Goal: Task Accomplishment & Management: Manage account settings

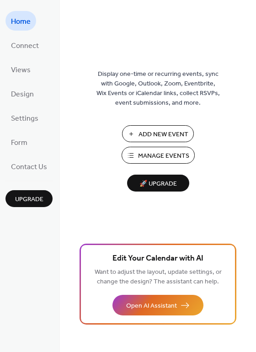
click at [171, 156] on span "Manage Events" at bounding box center [163, 156] width 51 height 10
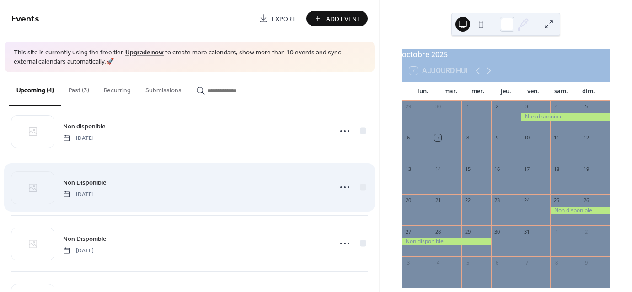
scroll to position [65, 0]
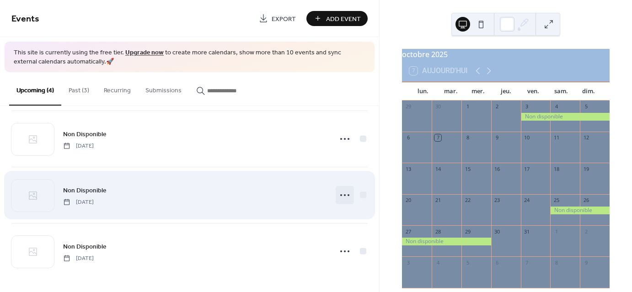
click at [348, 192] on icon at bounding box center [344, 195] width 15 height 15
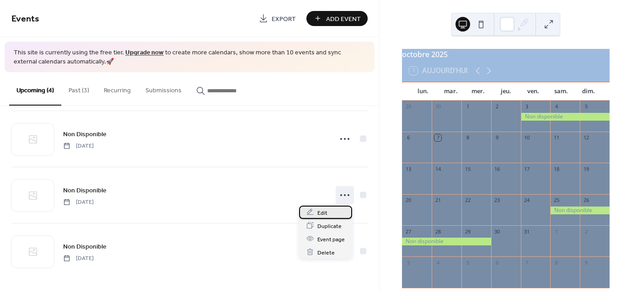
click at [315, 213] on div "Edit" at bounding box center [325, 212] width 53 height 13
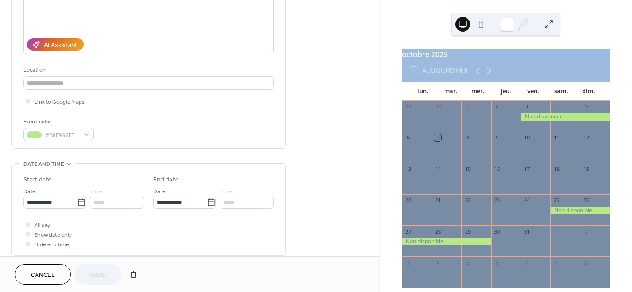
scroll to position [137, 0]
click at [77, 199] on icon at bounding box center [81, 199] width 9 height 9
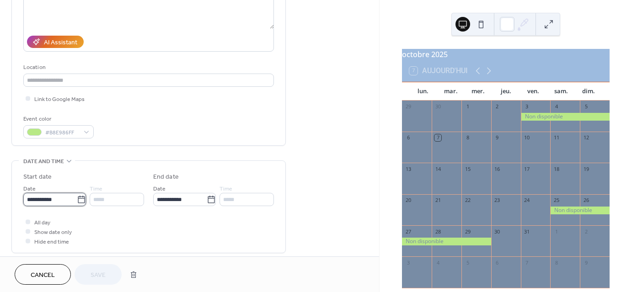
click at [77, 199] on input "**********" at bounding box center [49, 199] width 53 height 13
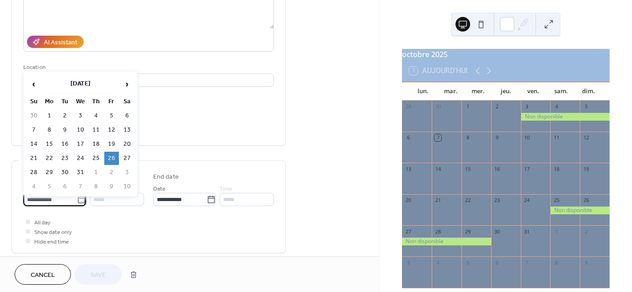
click at [64, 168] on td "30" at bounding box center [65, 172] width 15 height 13
type input "**********"
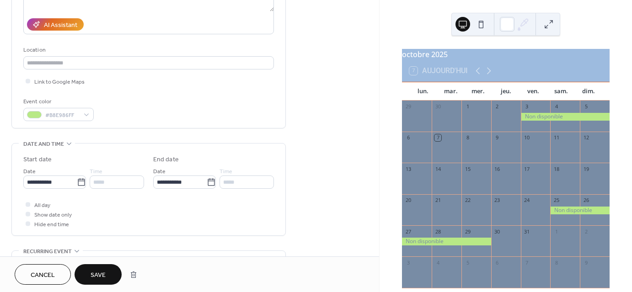
scroll to position [183, 0]
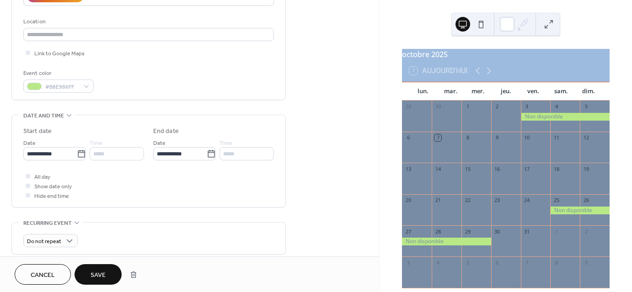
click at [92, 280] on span "Save" at bounding box center [97, 276] width 15 height 10
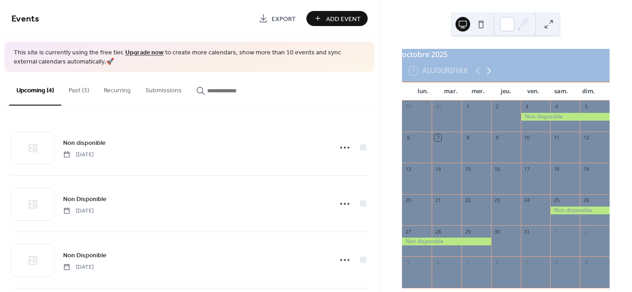
click at [488, 74] on icon at bounding box center [488, 70] width 11 height 11
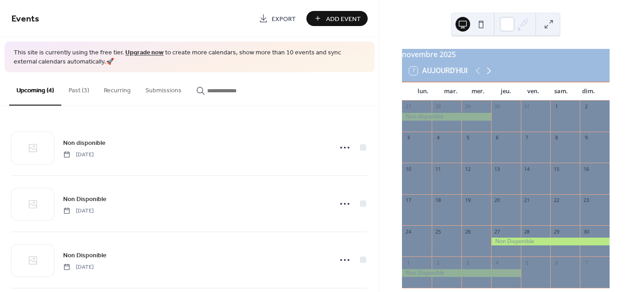
click at [488, 76] on icon at bounding box center [488, 70] width 11 height 11
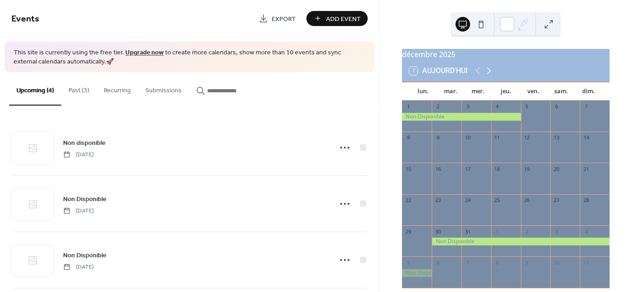
click at [488, 76] on icon at bounding box center [488, 70] width 11 height 11
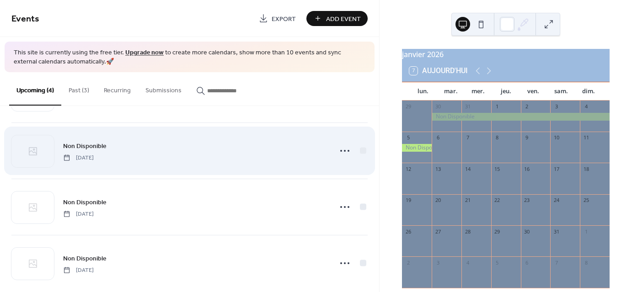
scroll to position [65, 0]
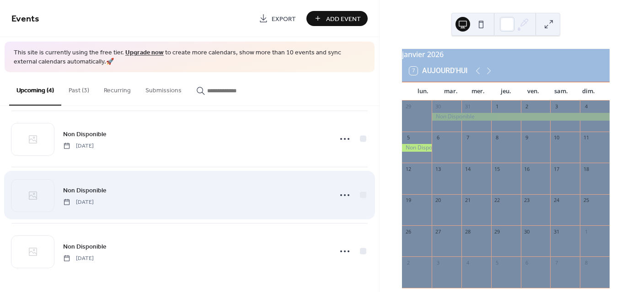
click at [94, 198] on span "Tuesday, December 30, 2025" at bounding box center [78, 202] width 31 height 8
click at [342, 193] on icon at bounding box center [344, 195] width 15 height 15
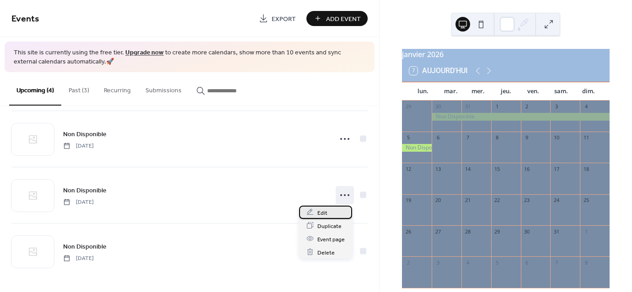
click at [327, 216] on div "Edit" at bounding box center [325, 212] width 53 height 13
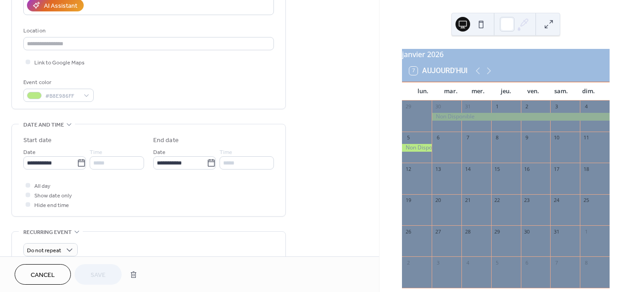
scroll to position [183, 0]
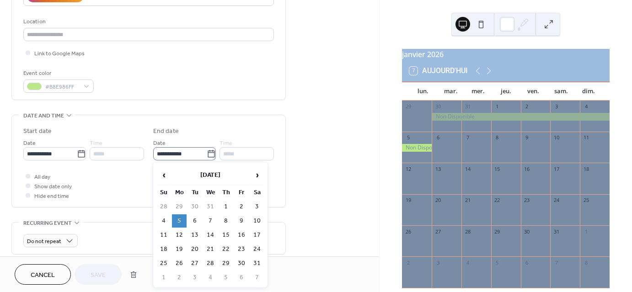
click at [209, 155] on icon at bounding box center [211, 153] width 9 height 9
click at [207, 155] on input "**********" at bounding box center [179, 153] width 53 height 13
click at [220, 203] on td "1" at bounding box center [225, 206] width 15 height 13
type input "**********"
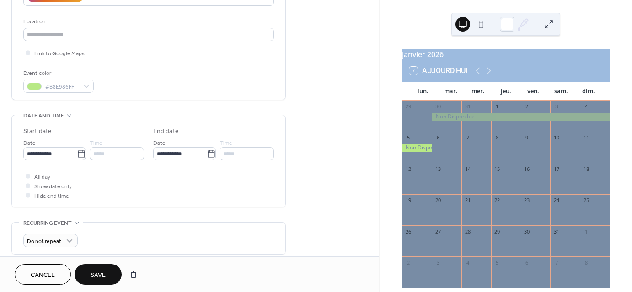
click at [96, 277] on span "Save" at bounding box center [97, 276] width 15 height 10
